Goal: Check status: Check status

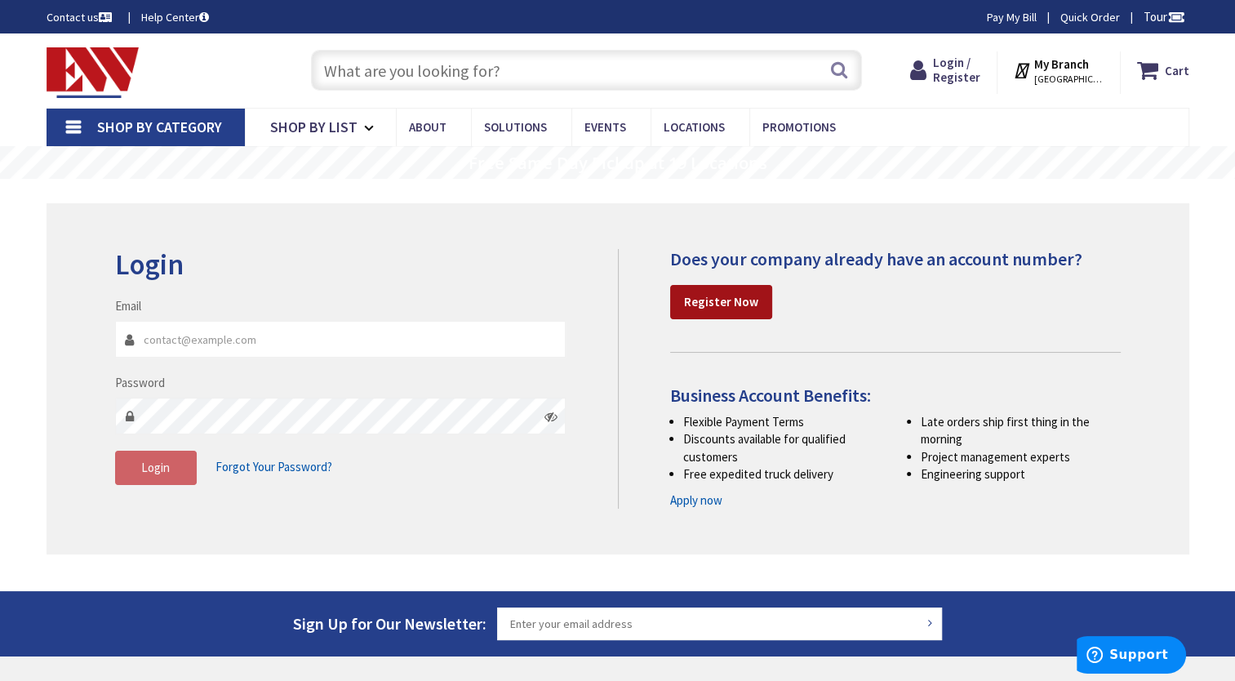
click at [701, 318] on link "Register Now" at bounding box center [721, 302] width 102 height 34
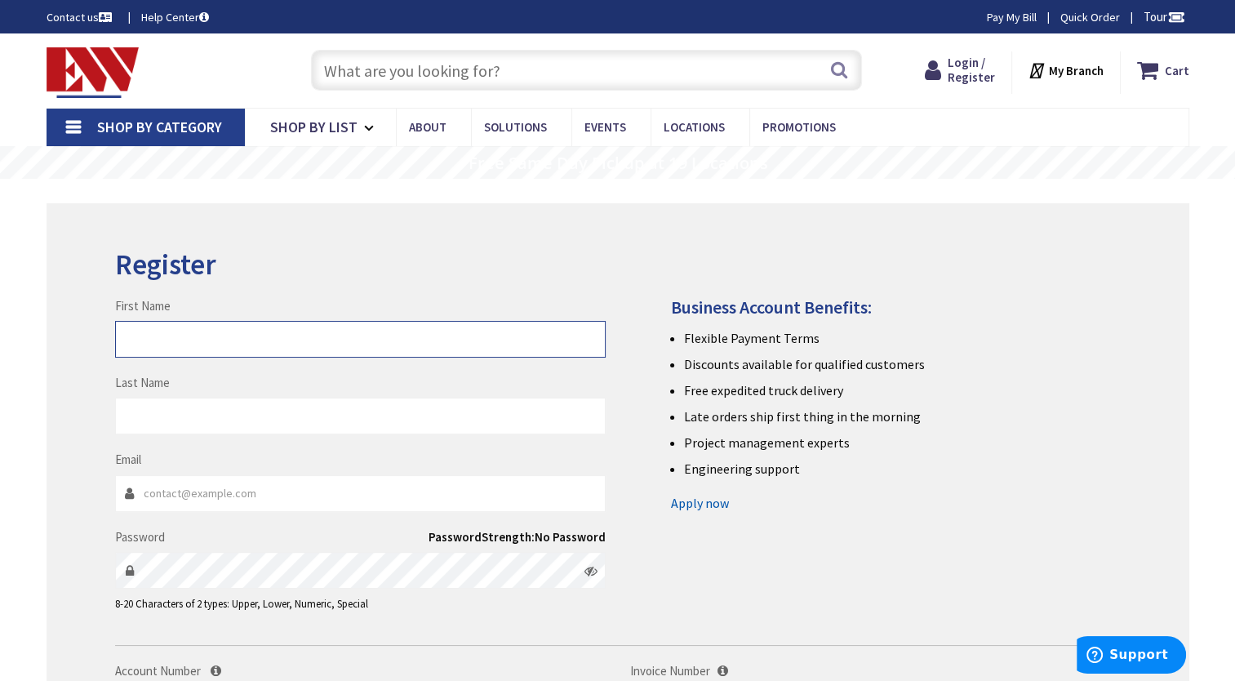
click at [248, 336] on input "First Name" at bounding box center [360, 339] width 491 height 37
type input "Stephen"
type input "Lenihan"
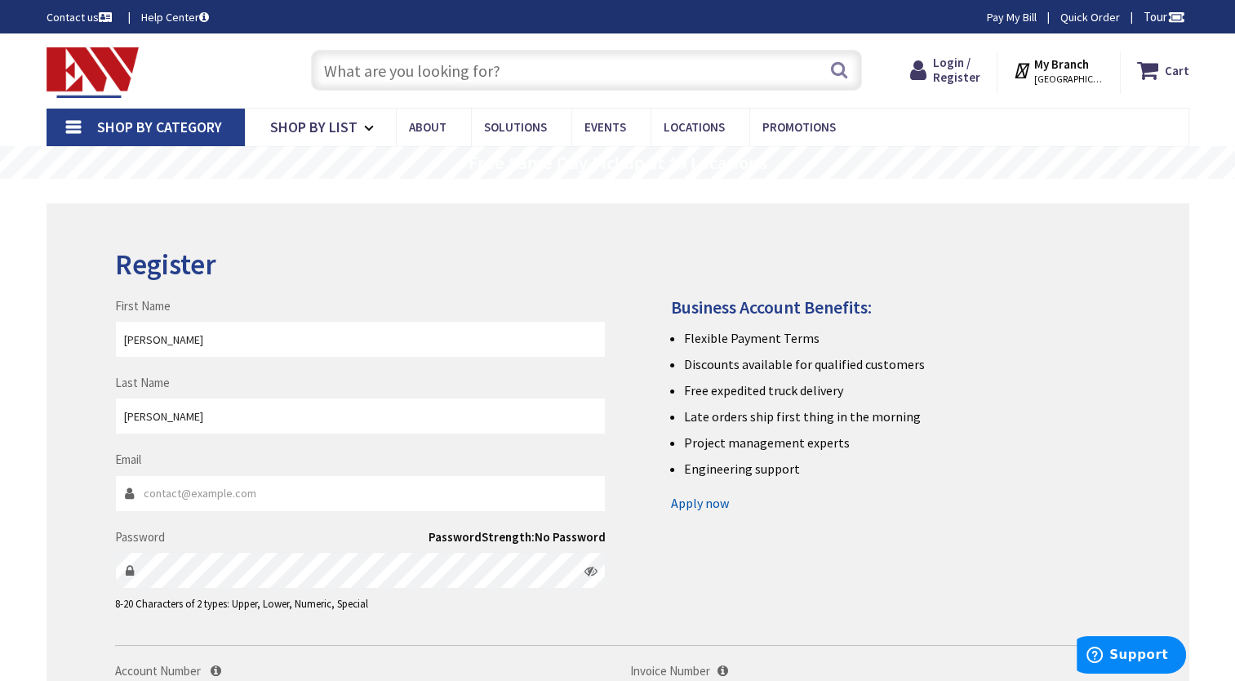
type input "sl@lenihanelectric.com"
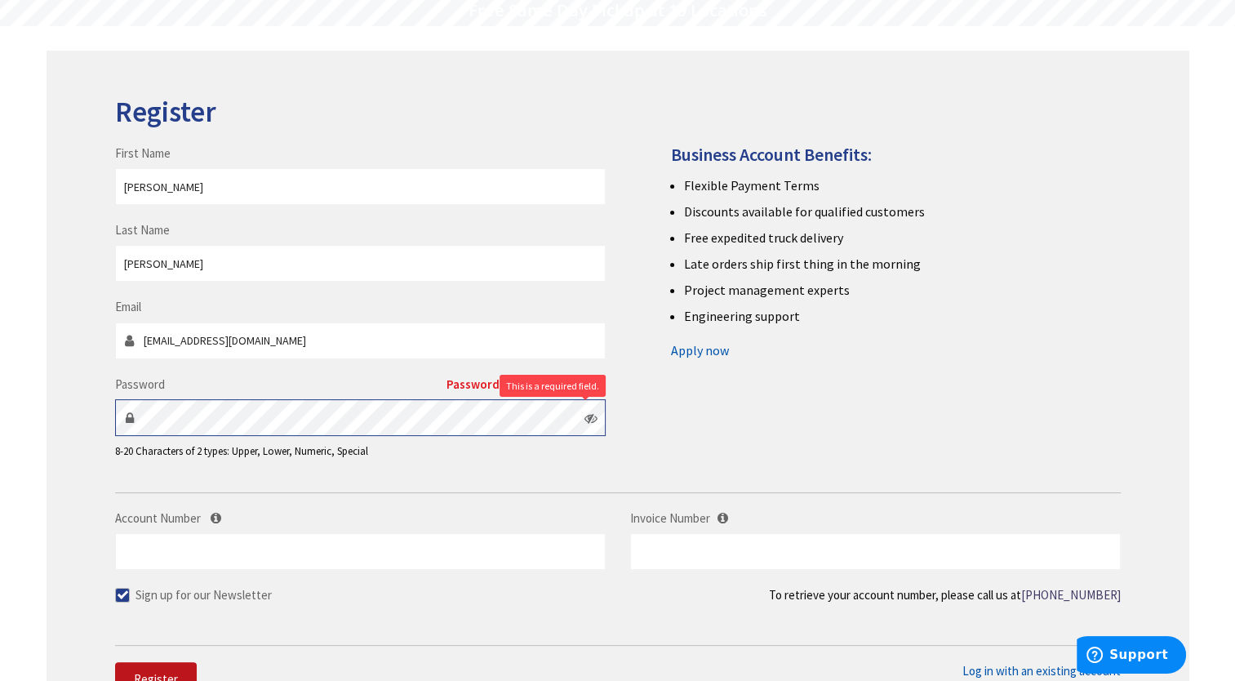
scroll to position [163, 0]
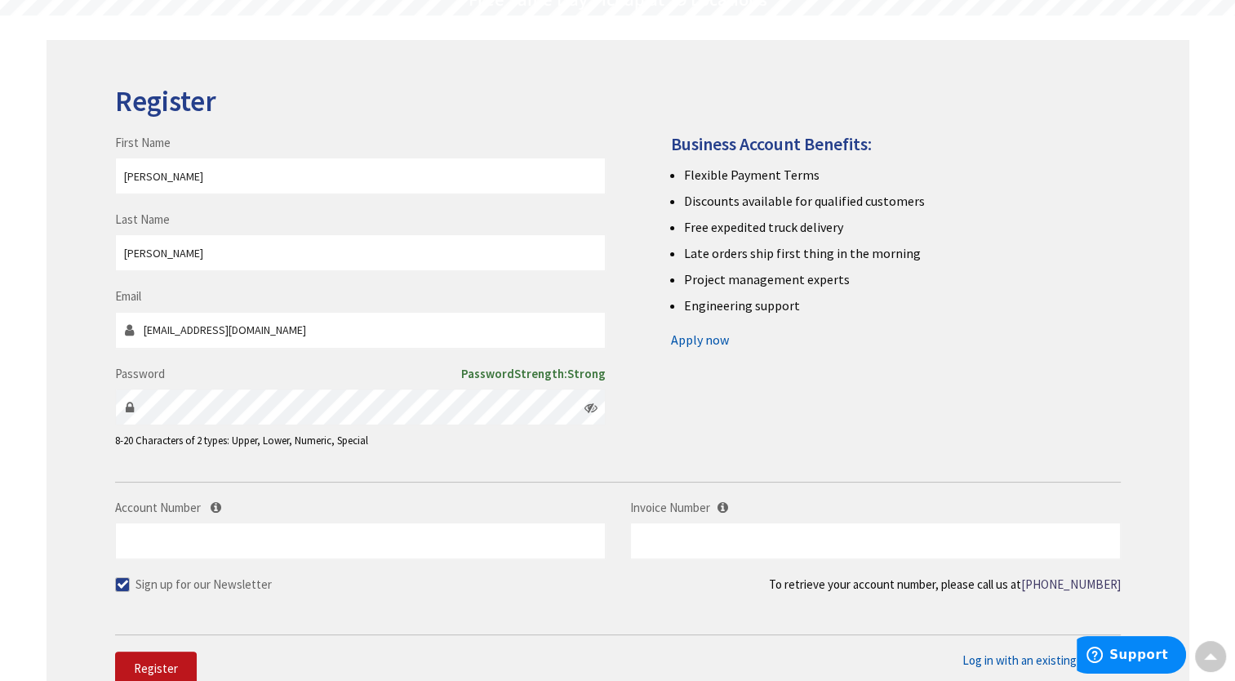
click at [588, 407] on icon at bounding box center [591, 407] width 13 height 13
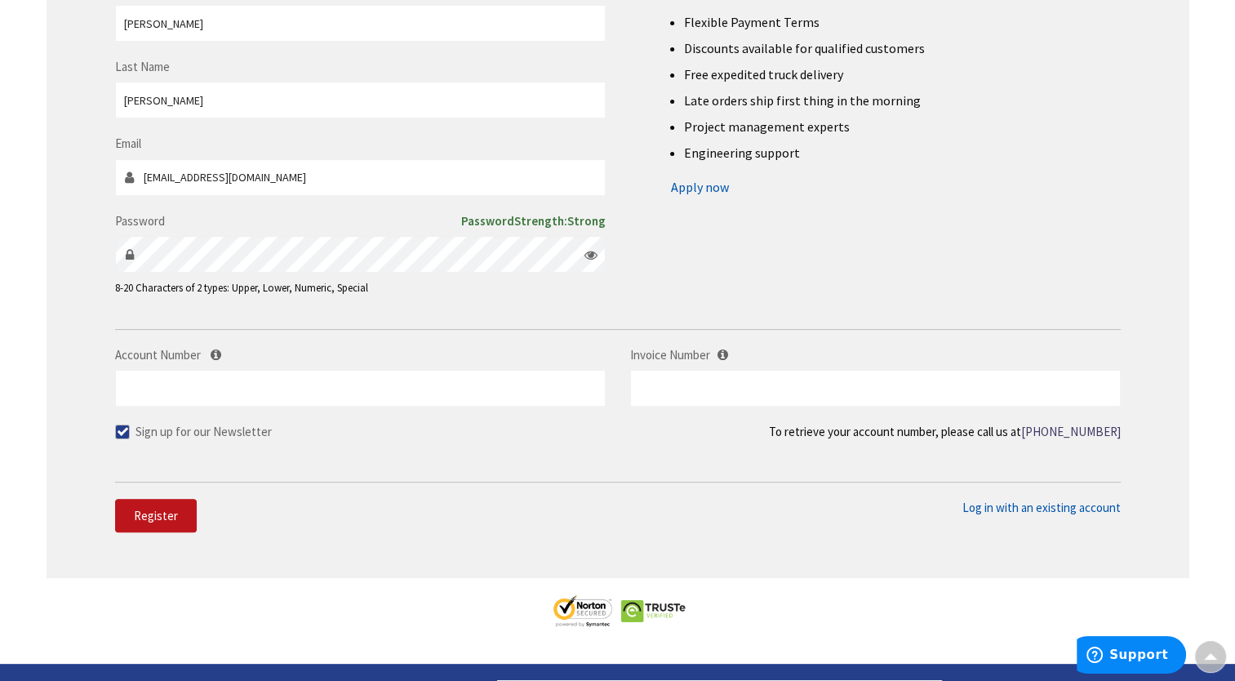
scroll to position [327, 0]
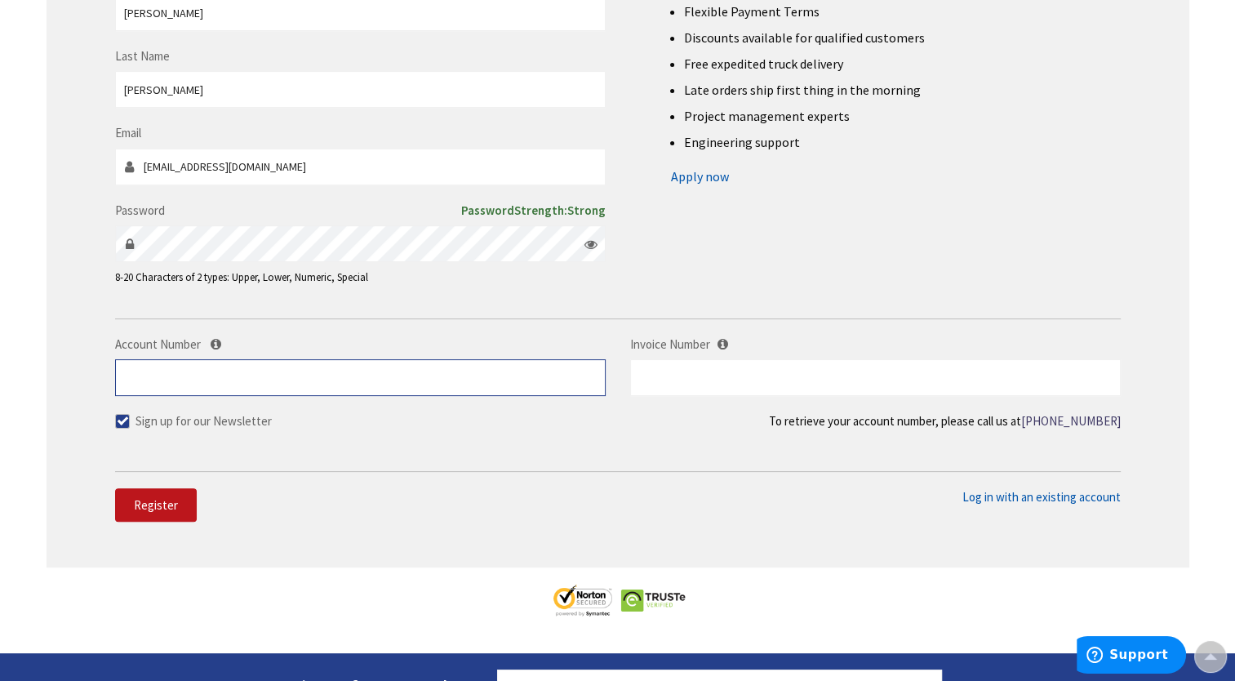
click at [176, 392] on input "Account Number" at bounding box center [360, 377] width 491 height 37
type input "508221"
click at [732, 376] on input "text" at bounding box center [875, 377] width 491 height 37
click at [724, 346] on body "Login to Your Account My Branch : NEW LONDON, CT Change Shop By Category Shop B…" at bounding box center [617, 350] width 1235 height 1355
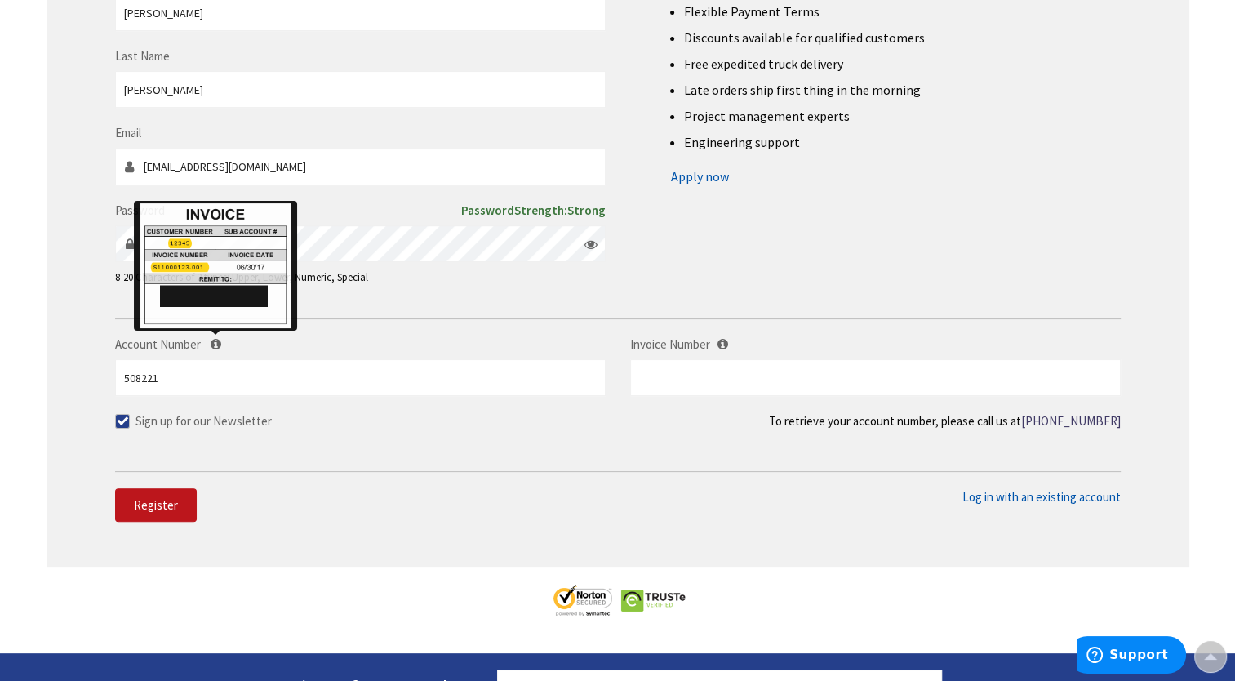
click at [214, 343] on icon at bounding box center [216, 344] width 11 height 12
click at [214, 359] on input "508221" at bounding box center [360, 377] width 491 height 37
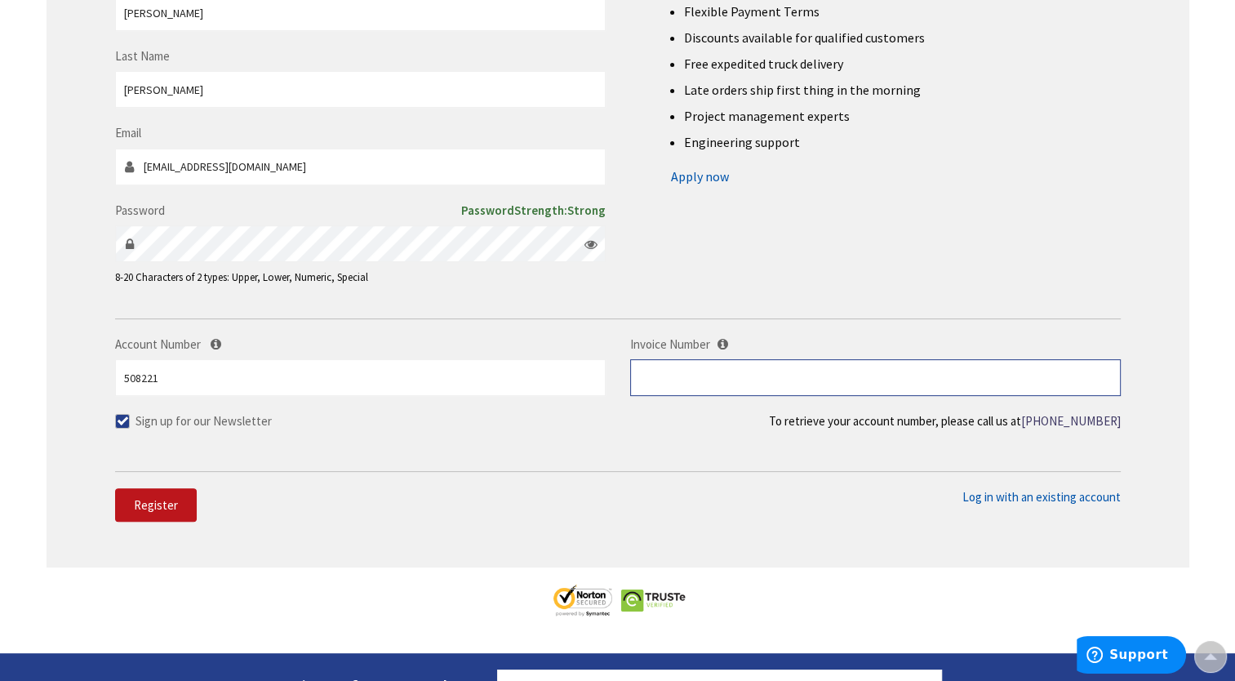
click at [700, 374] on input "text" at bounding box center [875, 377] width 491 height 37
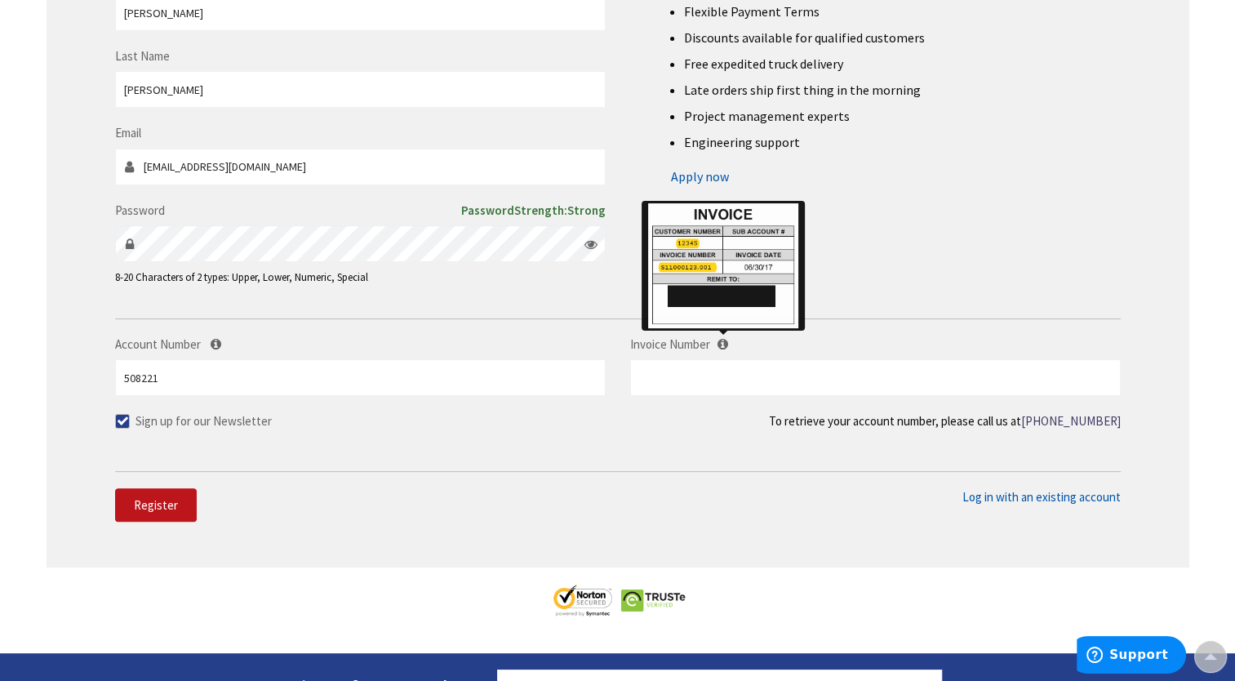
click at [728, 348] on icon at bounding box center [723, 344] width 11 height 12
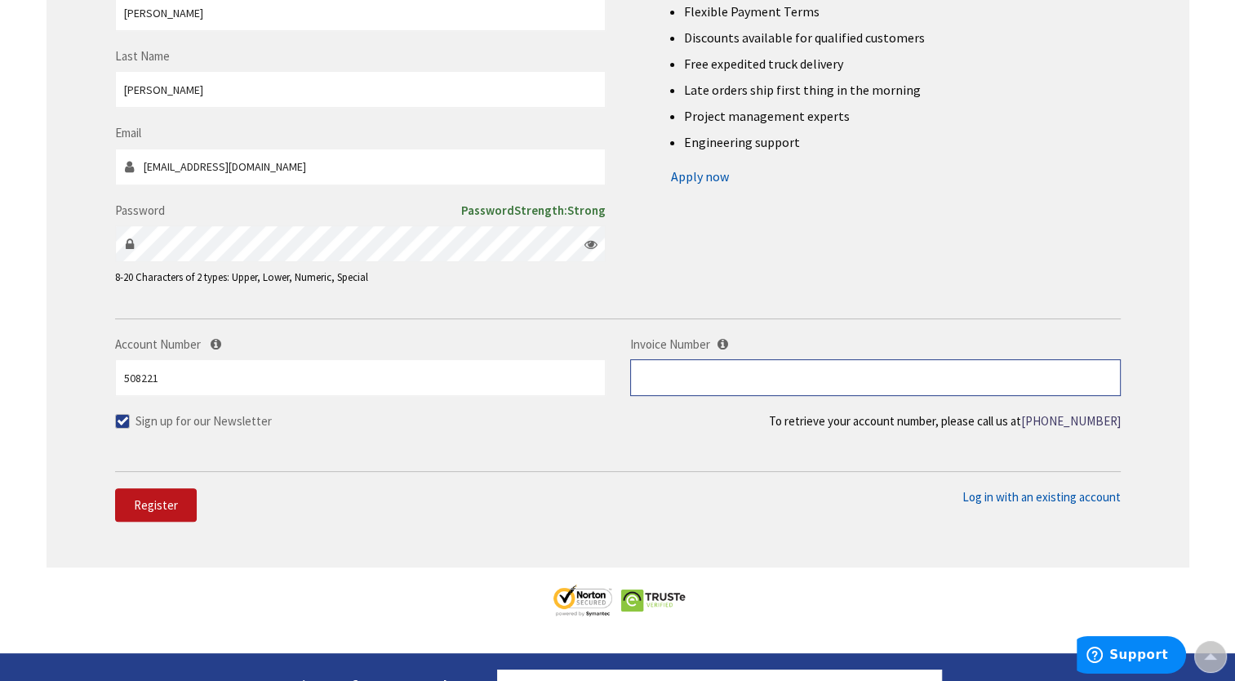
click at [723, 381] on input "text" at bounding box center [875, 377] width 491 height 37
type input "S128780807.001"
click at [162, 505] on span "Register" at bounding box center [156, 505] width 44 height 16
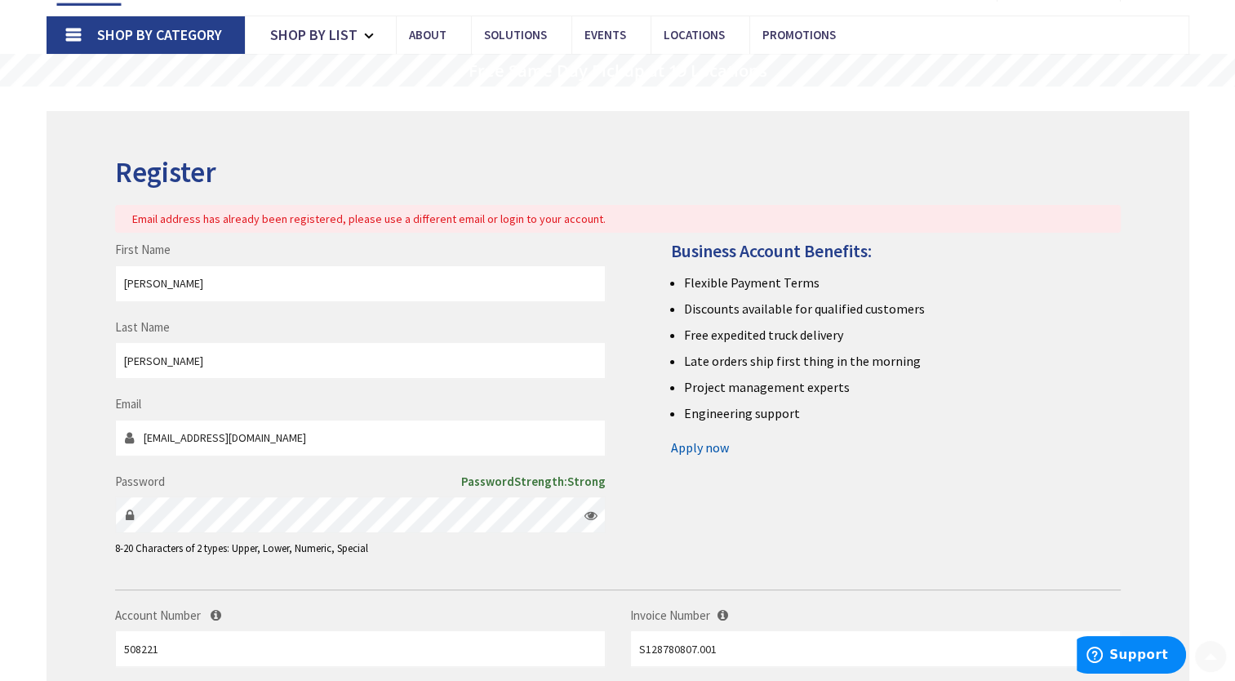
scroll to position [245, 0]
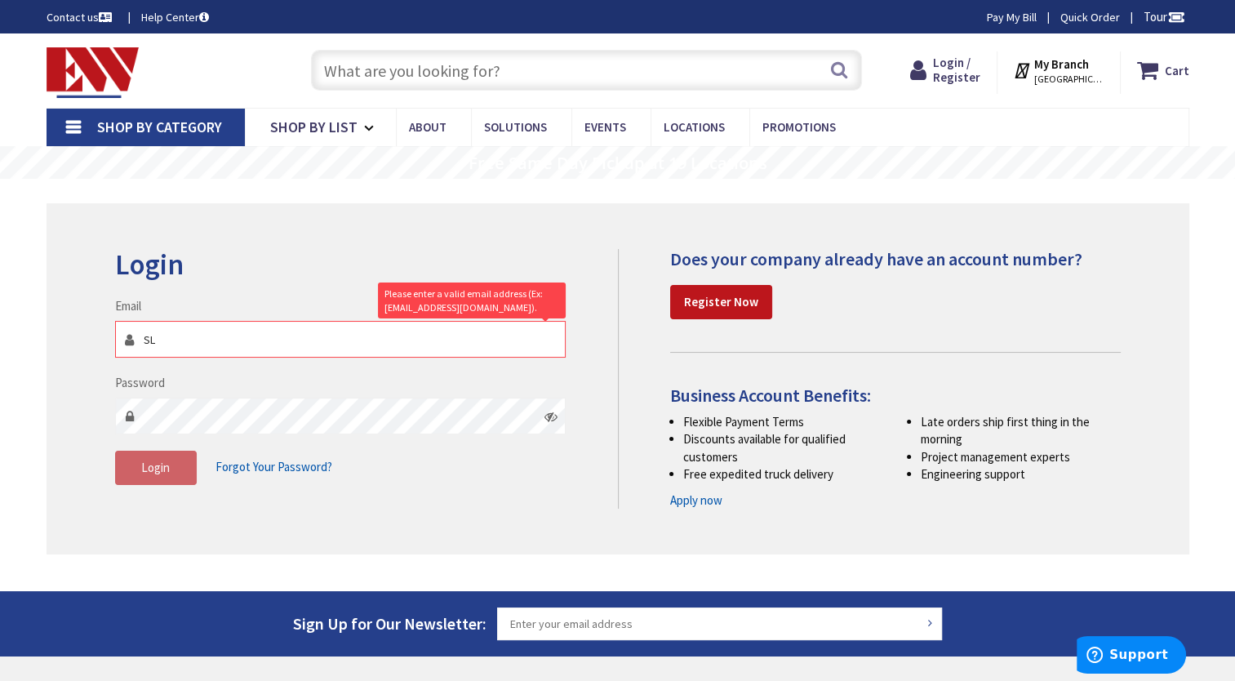
type input "sl@lenihanelectric.com"
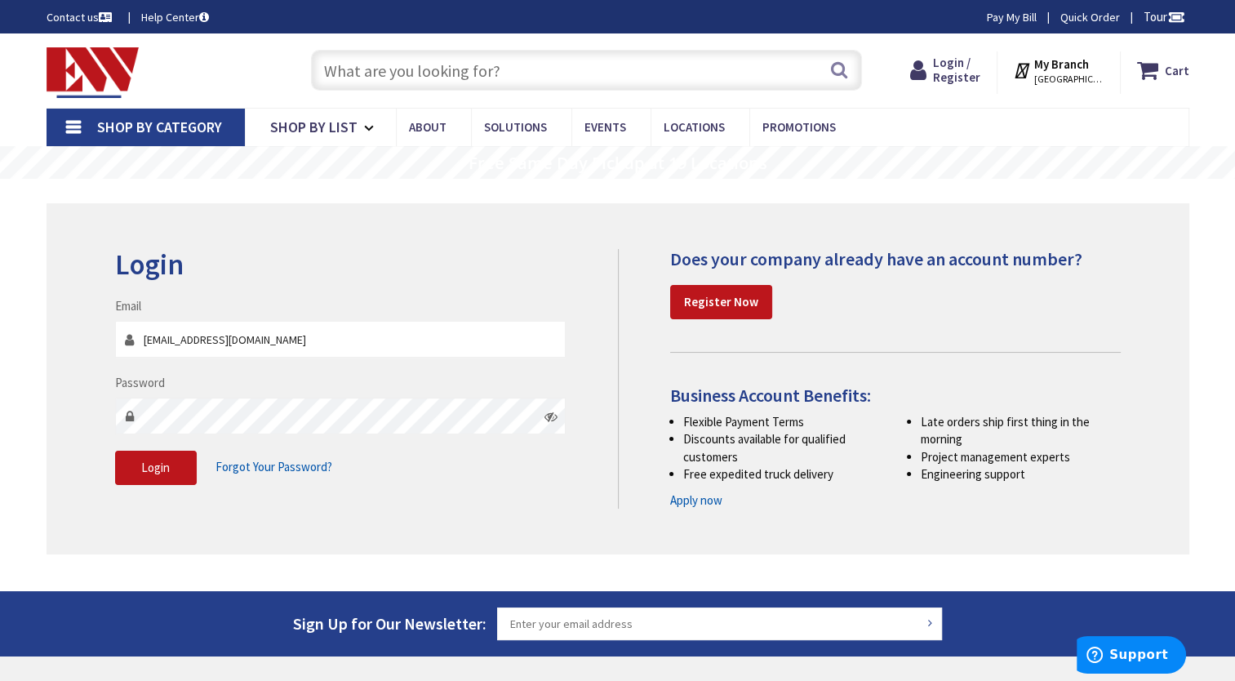
click at [545, 416] on icon at bounding box center [551, 416] width 13 height 13
click at [548, 416] on icon at bounding box center [551, 416] width 13 height 13
click at [166, 476] on button "Login" at bounding box center [156, 468] width 82 height 34
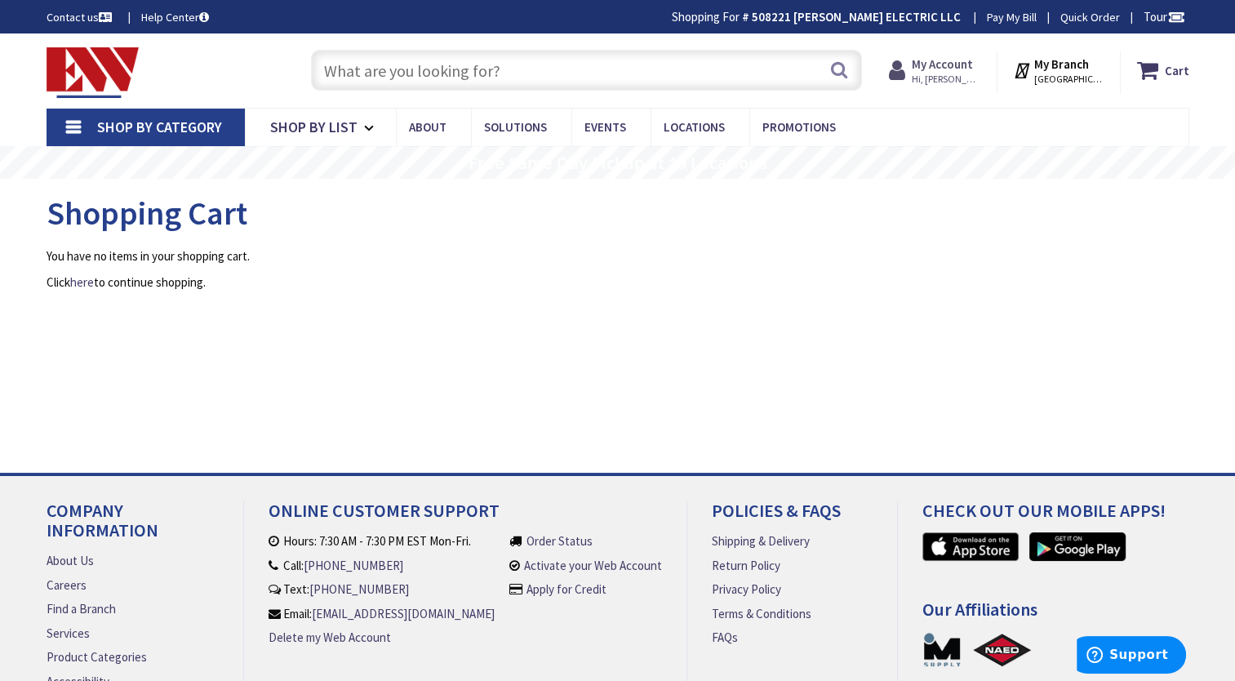
click at [950, 60] on strong "My Account" at bounding box center [942, 64] width 61 height 16
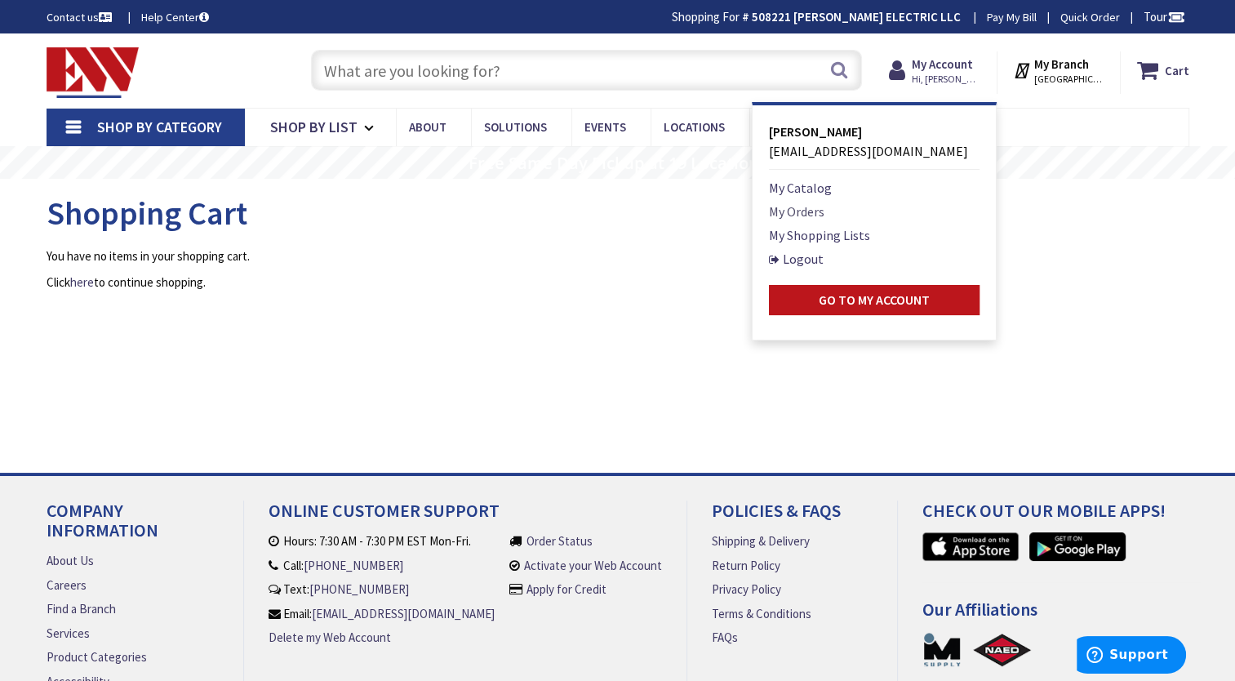
click at [817, 217] on link "My Orders" at bounding box center [797, 212] width 56 height 20
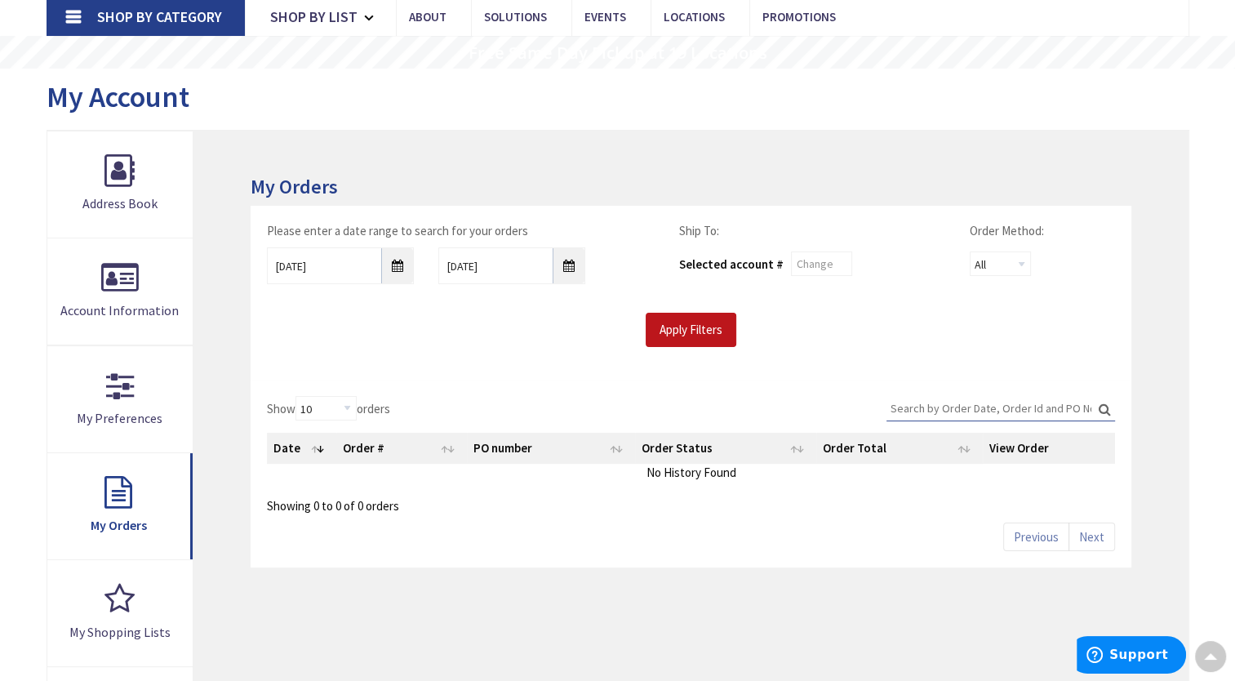
scroll to position [82, 0]
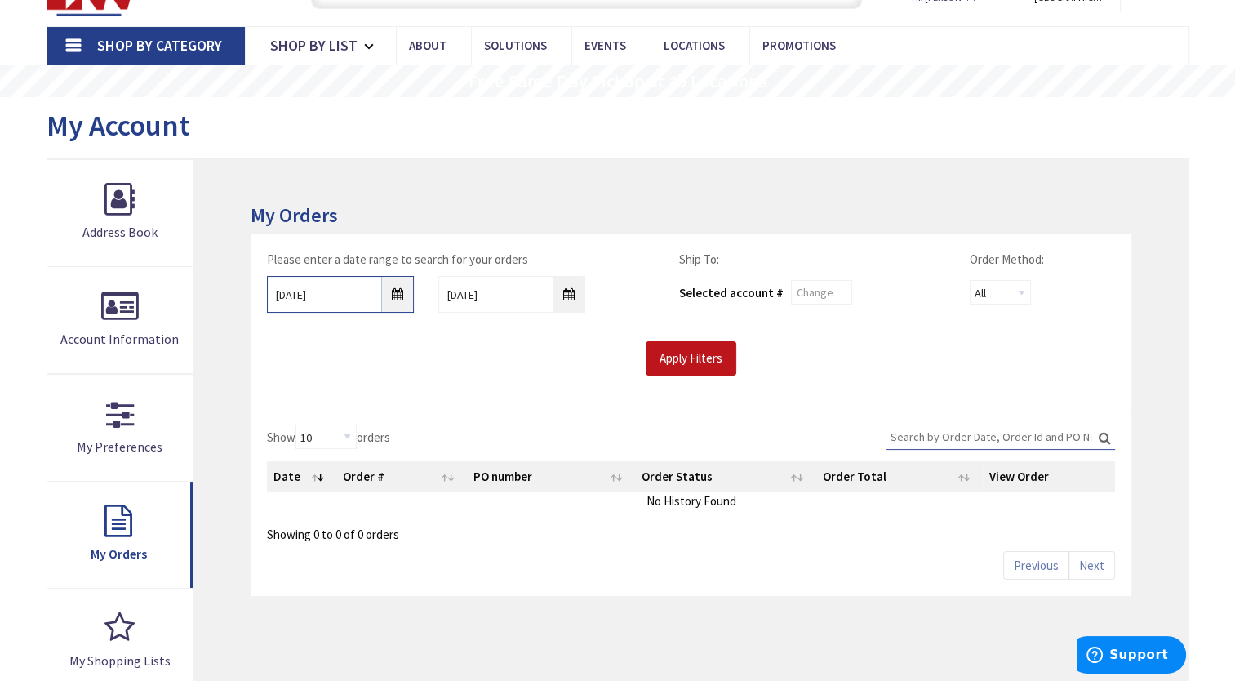
click at [398, 291] on input "[DATE]" at bounding box center [340, 294] width 147 height 37
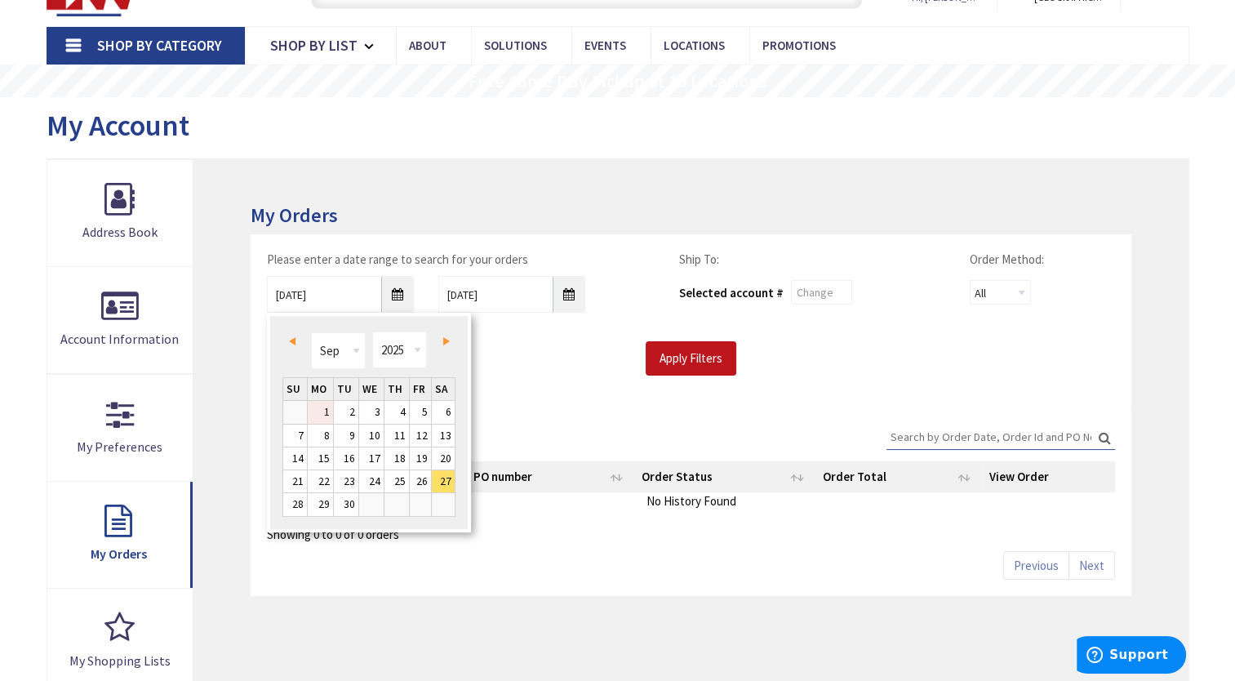
click at [324, 410] on link "1" at bounding box center [320, 412] width 25 height 22
type input "[DATE]"
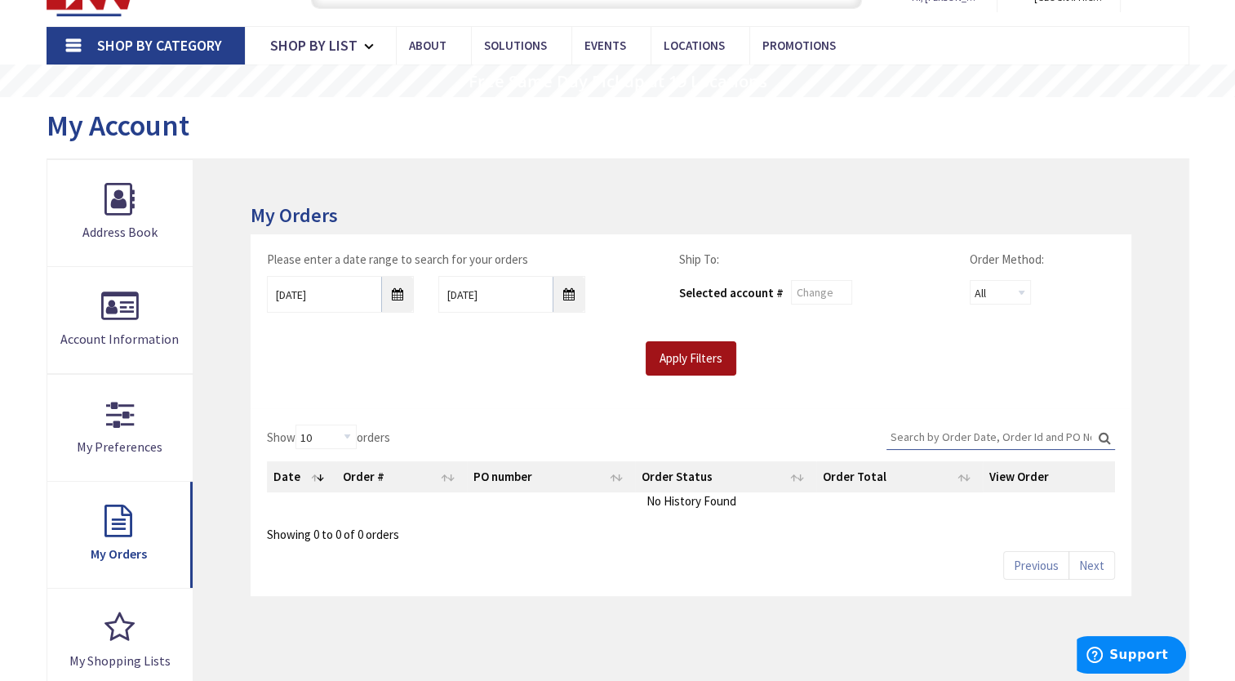
click at [676, 361] on input "Apply Filters" at bounding box center [691, 358] width 91 height 34
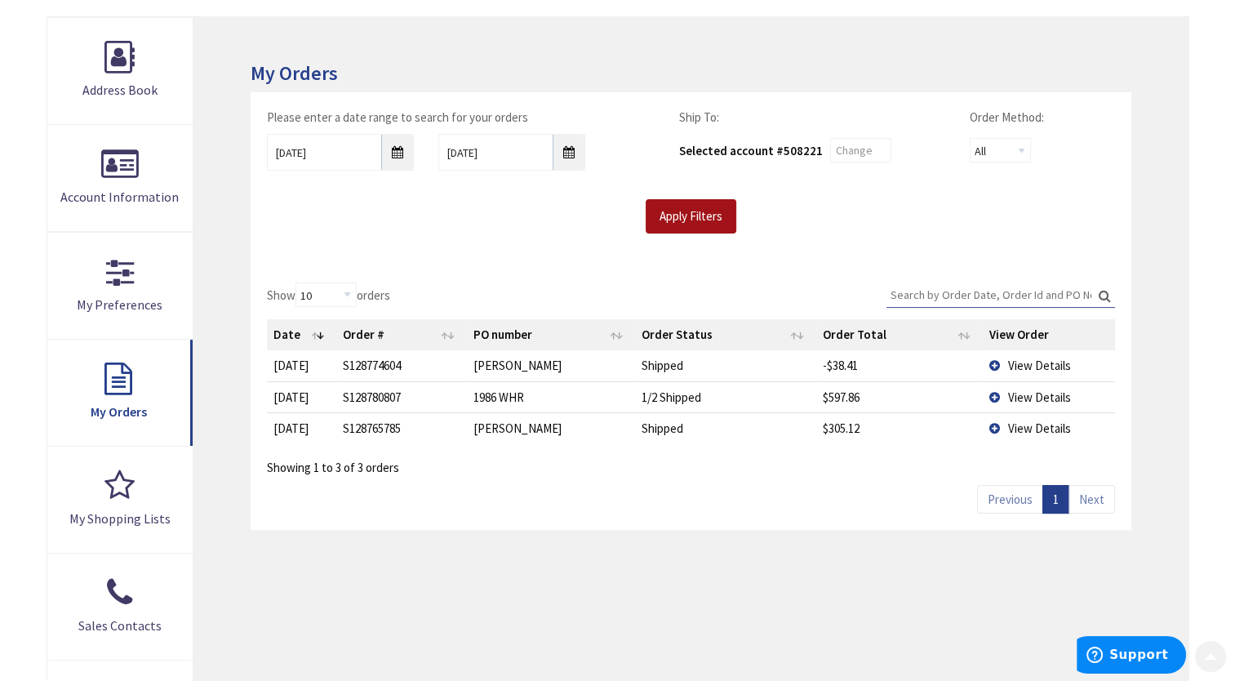
scroll to position [245, 0]
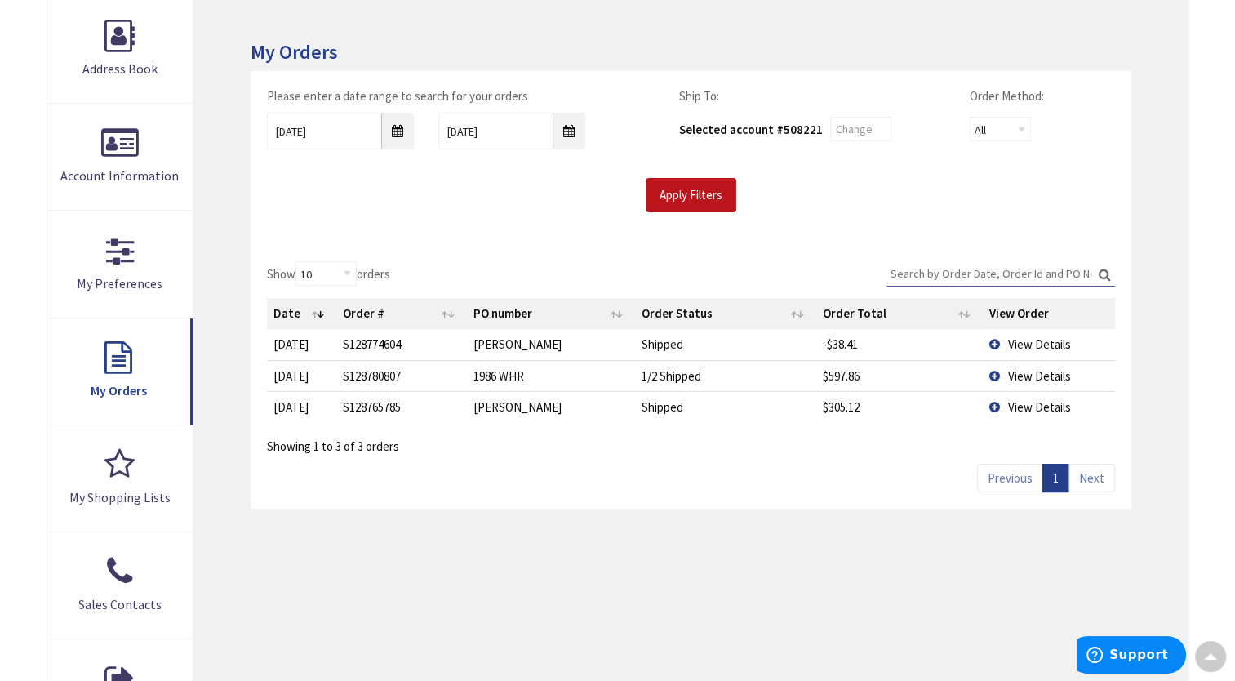
click at [1016, 372] on span "View Details" at bounding box center [1039, 376] width 63 height 16
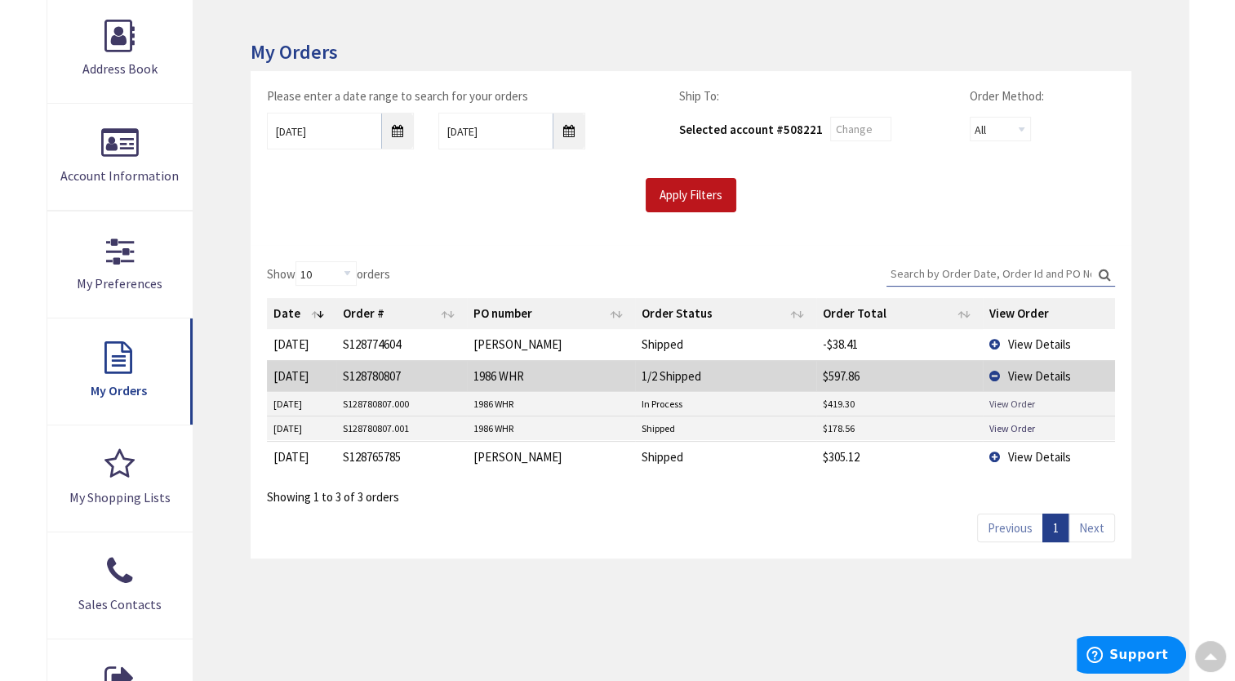
click at [1009, 400] on link "View Order" at bounding box center [1013, 404] width 46 height 14
click at [1013, 426] on link "View Order" at bounding box center [1013, 428] width 46 height 14
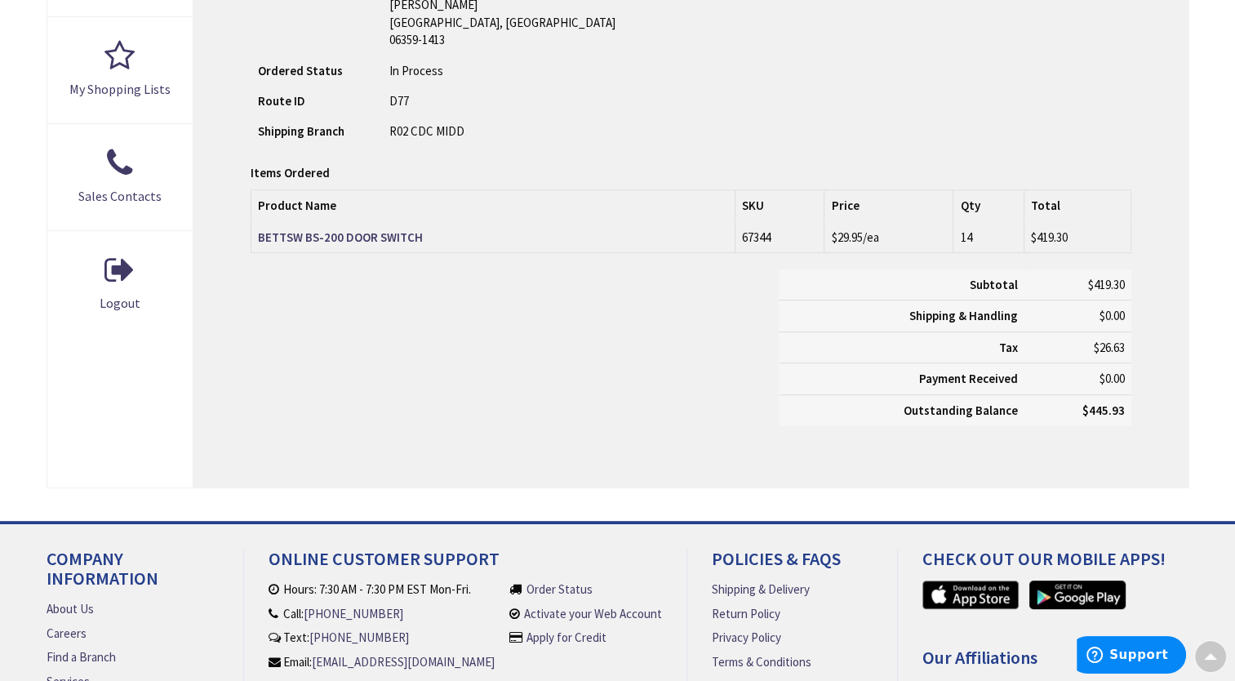
scroll to position [735, 0]
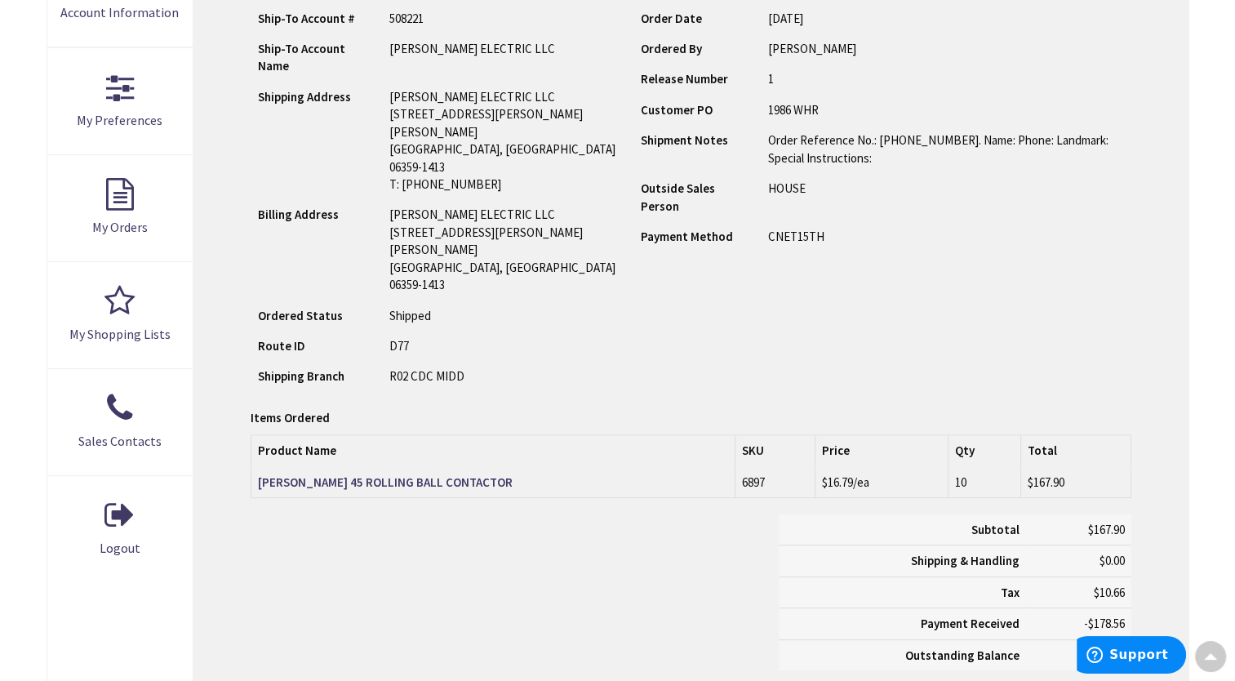
scroll to position [572, 0]
